Goal: Find specific page/section: Find specific page/section

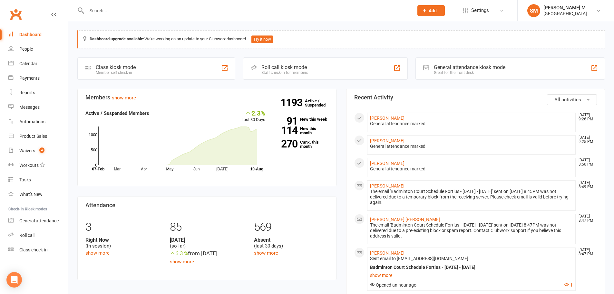
click at [127, 13] on input "text" at bounding box center [247, 10] width 324 height 9
type input "m"
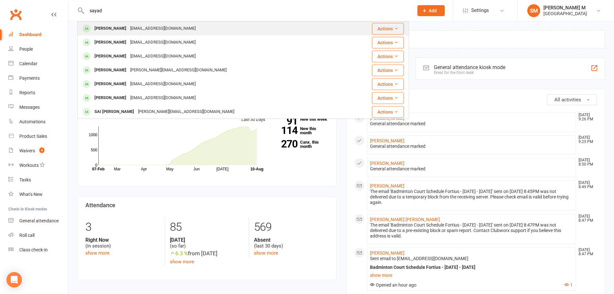
type input "sayad"
click at [133, 26] on div "Benholtz10@gmail.com" at bounding box center [162, 28] width 69 height 9
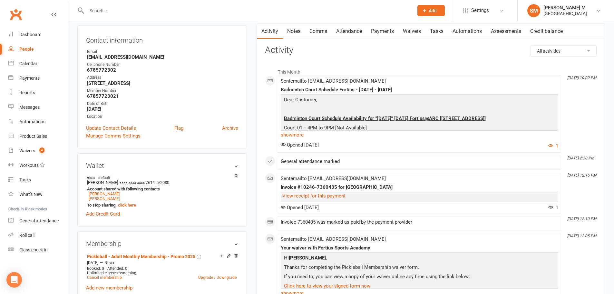
scroll to position [64, 0]
click at [97, 199] on link "Matt Sayad" at bounding box center [104, 197] width 31 height 5
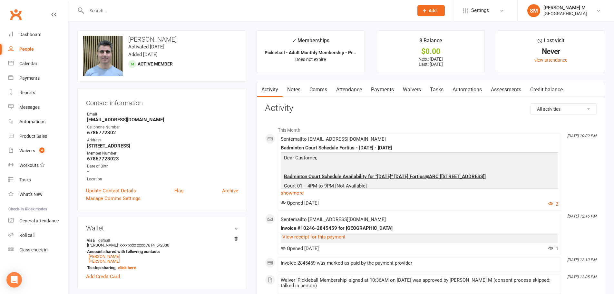
click at [113, 160] on strong "67857723023" at bounding box center [162, 159] width 151 height 6
drag, startPoint x: 130, startPoint y: 155, endPoint x: 119, endPoint y: 157, distance: 10.9
click at [119, 157] on li "Member Number 67857723023" at bounding box center [162, 155] width 152 height 11
copy li "67857723023"
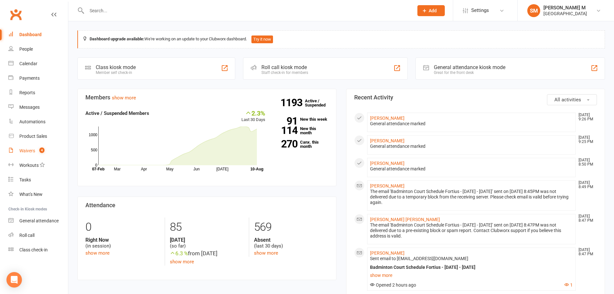
click at [31, 153] on link "Waivers 4" at bounding box center [38, 150] width 60 height 15
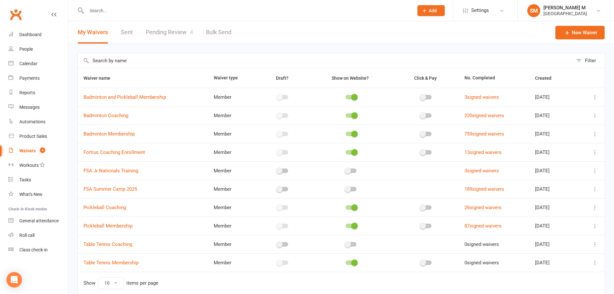
click at [174, 31] on link "Pending Review 4" at bounding box center [169, 32] width 47 height 22
select select "100"
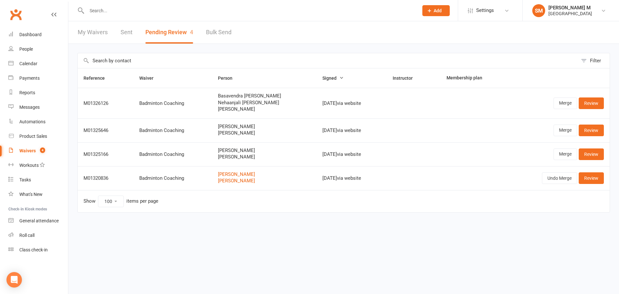
click at [204, 240] on html "Prospect Member Non-attending contact Class / event Appointment Task Bulk messa…" at bounding box center [309, 120] width 619 height 240
click at [22, 38] on link "Dashboard" at bounding box center [38, 34] width 60 height 15
